Goal: Task Accomplishment & Management: Manage account settings

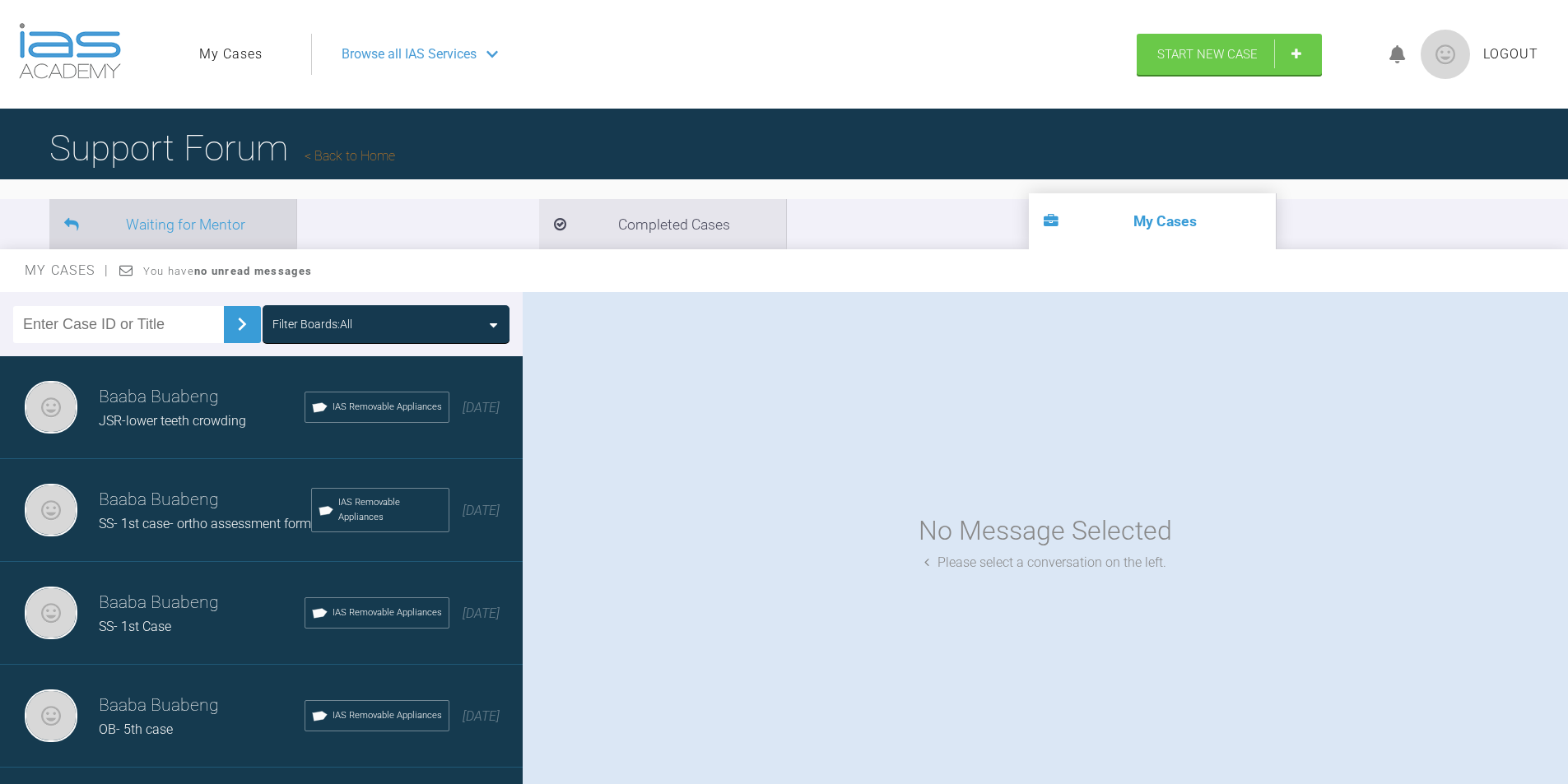
click at [213, 227] on li "Waiting for Mentor" at bounding box center [173, 224] width 247 height 51
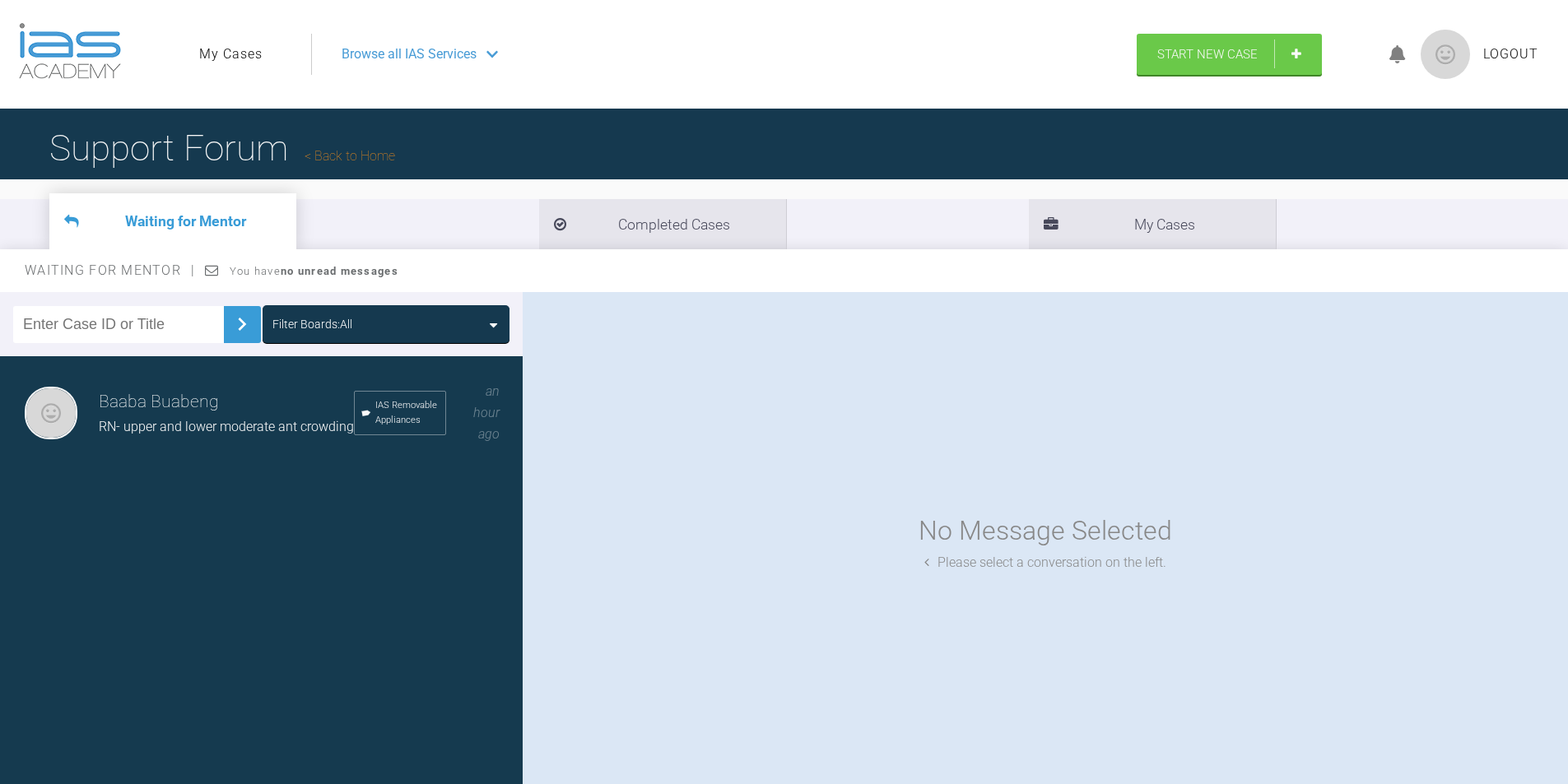
click at [739, 506] on div "No Message Selected Please select a conversation on the left." at bounding box center [1045, 542] width 1045 height 500
click at [1505, 51] on span "Logout" at bounding box center [1510, 55] width 56 height 22
